Goal: Entertainment & Leisure: Consume media (video, audio)

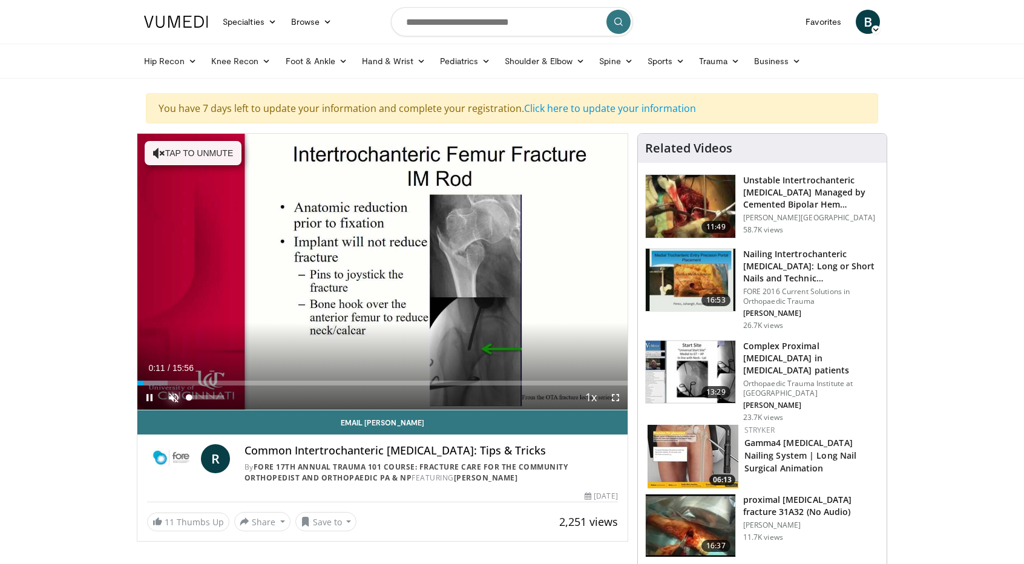
click at [175, 398] on span "Video Player" at bounding box center [174, 397] width 24 height 24
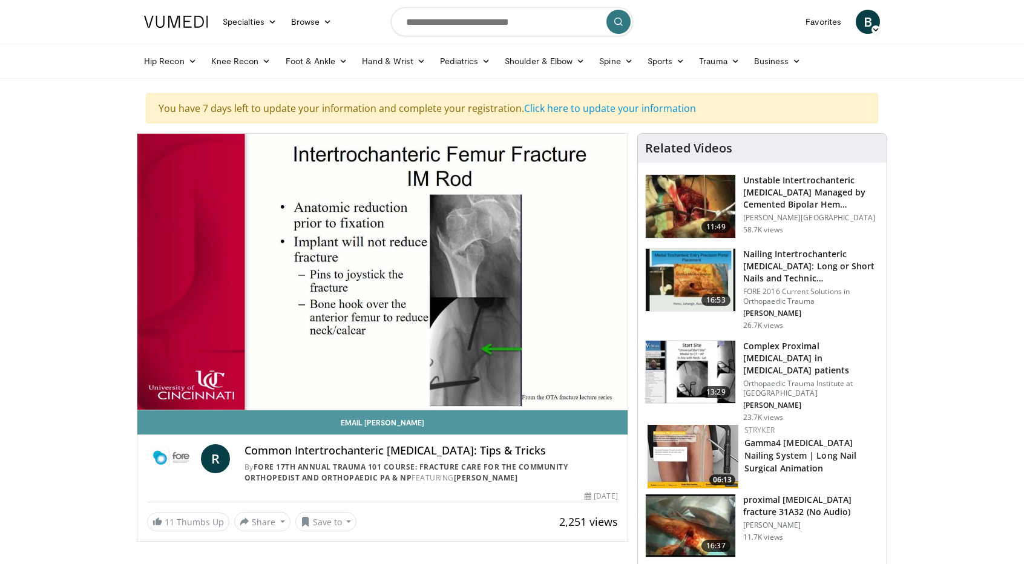
drag, startPoint x: 221, startPoint y: 399, endPoint x: 351, endPoint y: 422, distance: 131.5
click at [351, 422] on div "**********" at bounding box center [382, 337] width 491 height 408
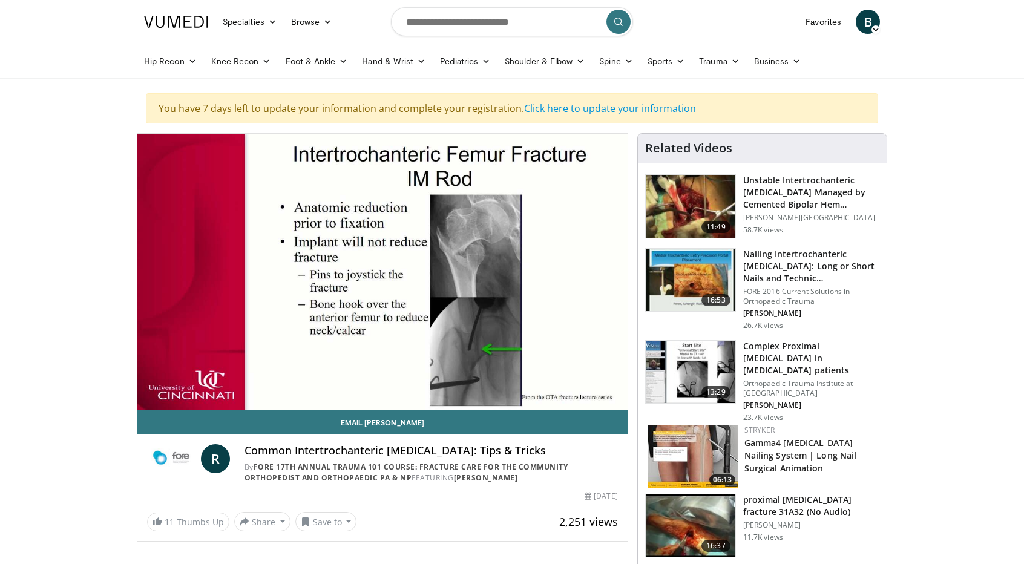
click at [505, 514] on div "11 Thumbs Up Share Common Intertrochanteric ... × Enter one or more e-mail addr…" at bounding box center [382, 521] width 471 height 19
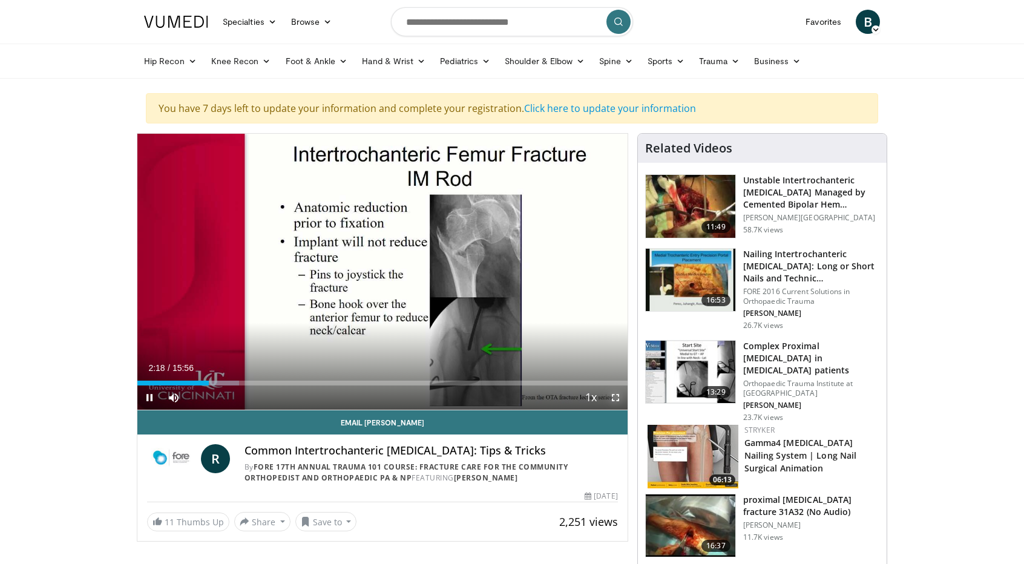
click at [618, 397] on span "Video Player" at bounding box center [615, 397] width 24 height 24
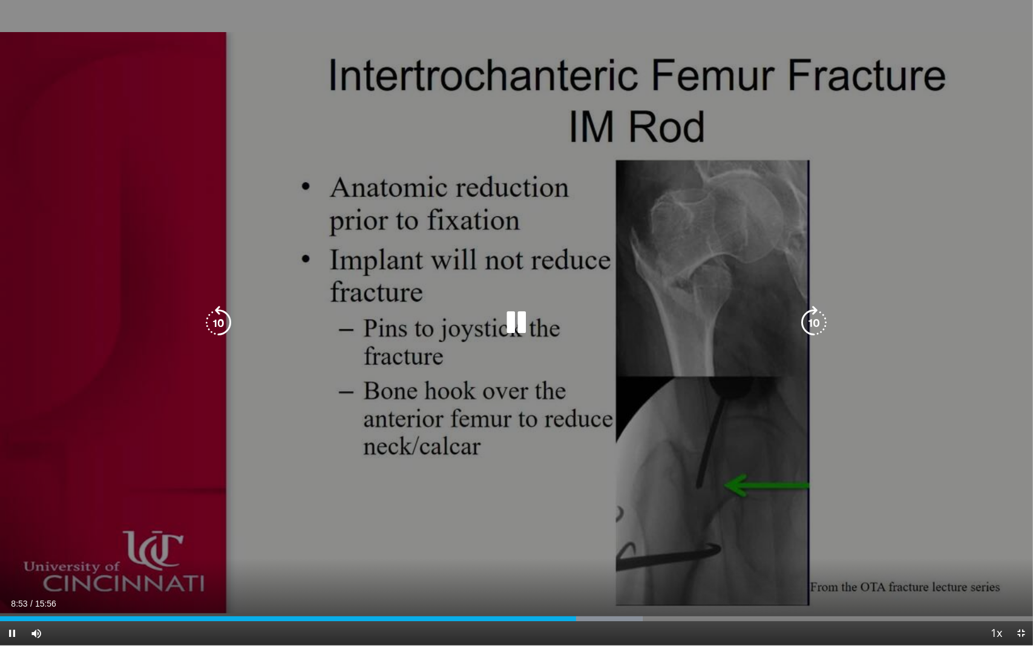
click at [506, 320] on icon "Video Player" at bounding box center [517, 323] width 34 height 34
drag, startPoint x: 490, startPoint y: 319, endPoint x: 514, endPoint y: 326, distance: 24.9
click at [514, 326] on div "Video Player" at bounding box center [516, 322] width 620 height 24
click at [514, 326] on icon "Video Player" at bounding box center [517, 323] width 34 height 34
